Goal: Check status: Check status

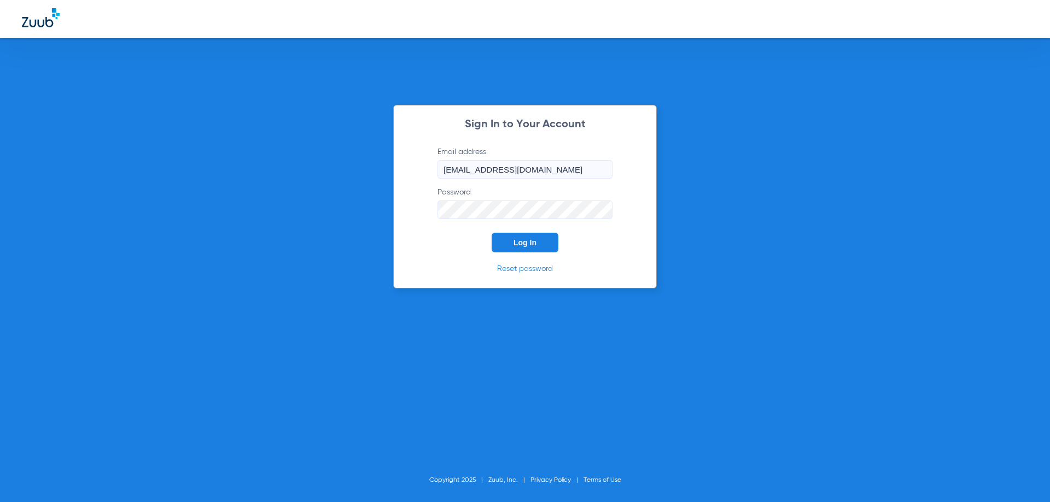
click at [546, 230] on form "Email address [EMAIL_ADDRESS][DOMAIN_NAME] Password Log In" at bounding box center [525, 200] width 208 height 106
click at [539, 236] on button "Log In" at bounding box center [524, 243] width 67 height 20
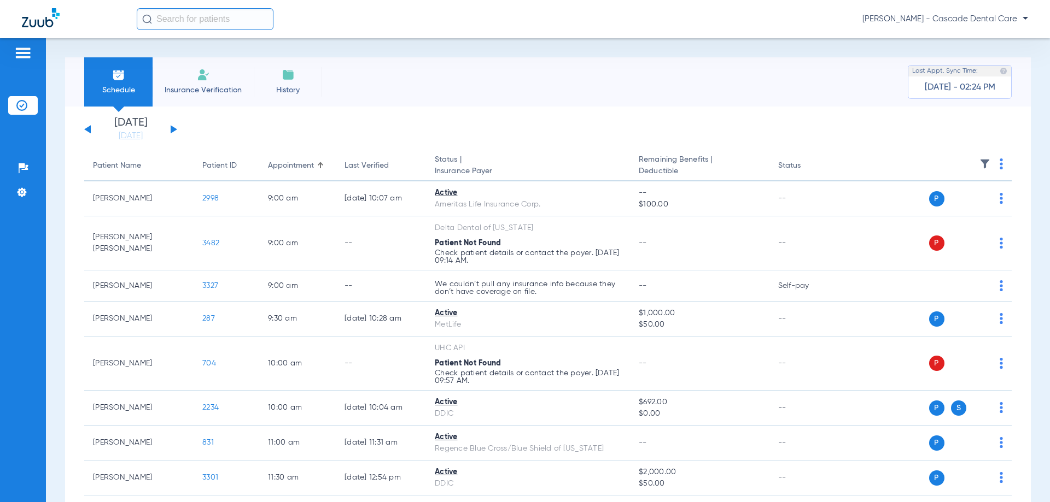
click at [124, 130] on li "[DATE] [DATE]" at bounding box center [131, 130] width 66 height 24
click at [146, 137] on link "[DATE]" at bounding box center [131, 136] width 66 height 11
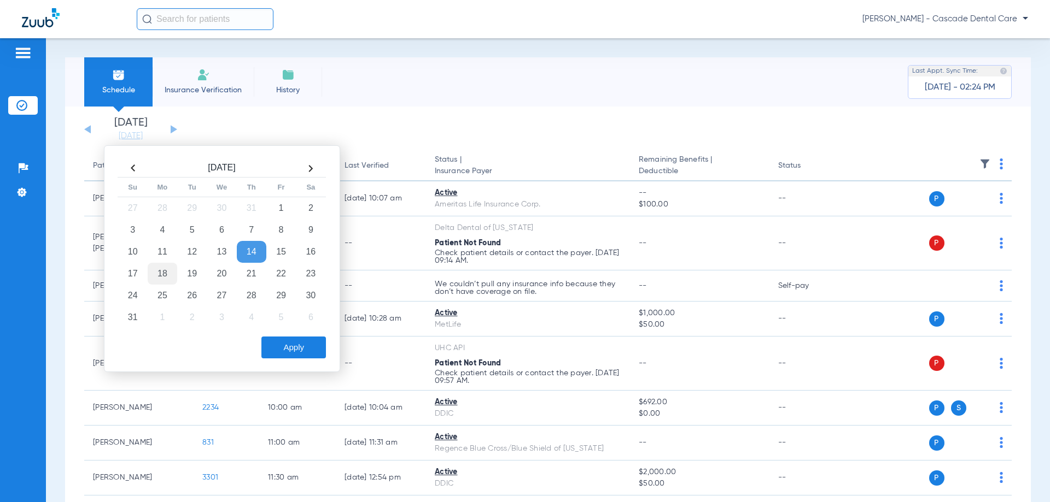
click at [154, 280] on td "18" at bounding box center [163, 274] width 30 height 22
drag, startPoint x: 321, startPoint y: 362, endPoint x: 314, endPoint y: 352, distance: 12.9
click at [322, 360] on div "[DATE] Su Mo Tu We Th Fr Sa 27 28 29 30 31 1 2 3 4 5 6 7 8 9 10 11 12 13 14 15 …" at bounding box center [222, 258] width 236 height 227
click at [314, 352] on button "Apply" at bounding box center [293, 348] width 65 height 22
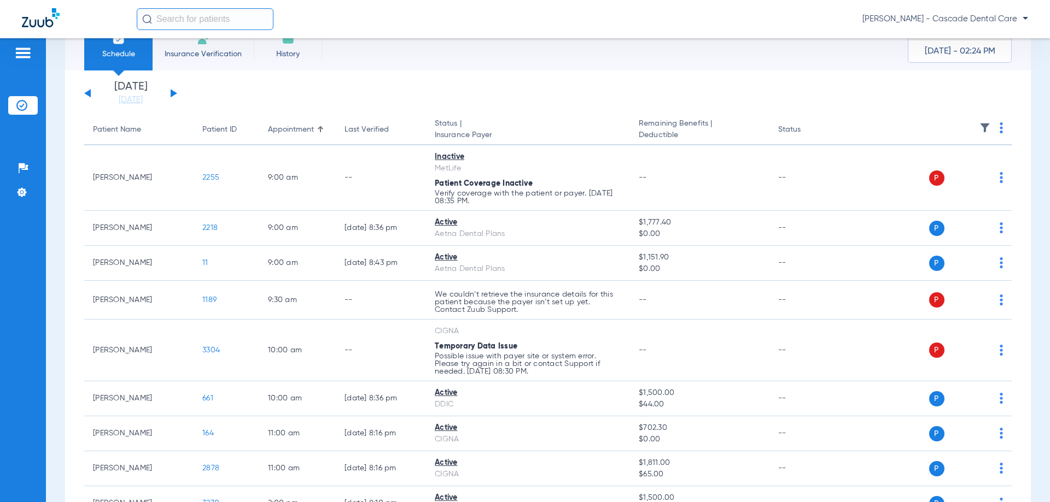
scroll to position [37, 0]
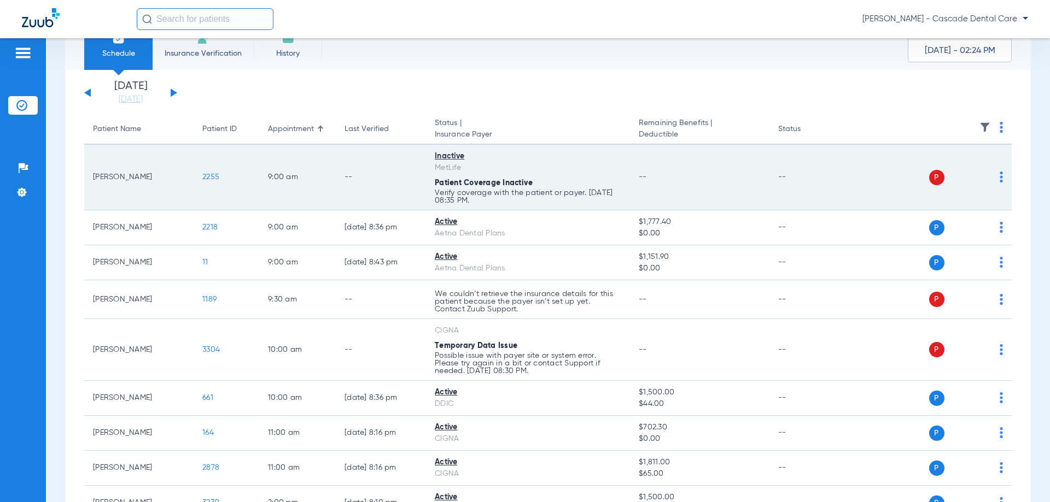
click at [150, 197] on td "[PERSON_NAME]" at bounding box center [138, 178] width 109 height 66
